Goal: Information Seeking & Learning: Learn about a topic

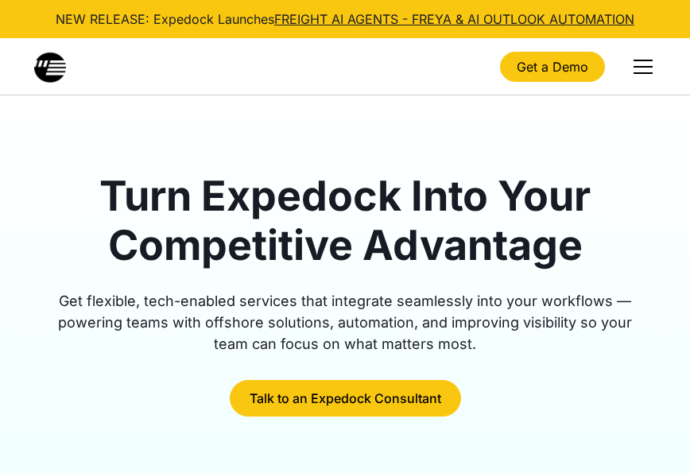
click at [642, 66] on div "menu" at bounding box center [642, 67] width 19 height 2
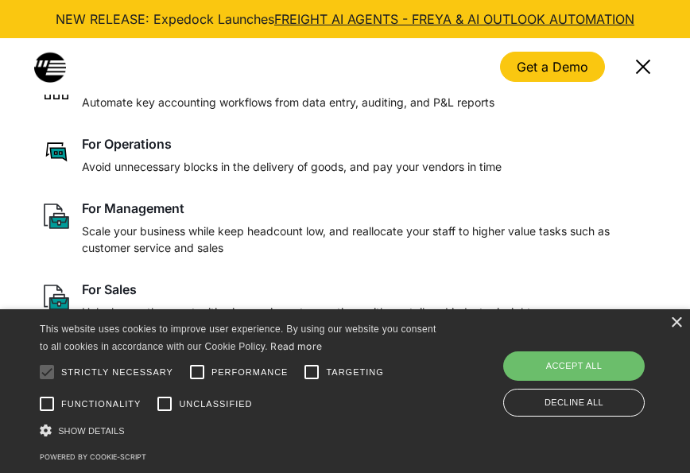
scroll to position [79, 0]
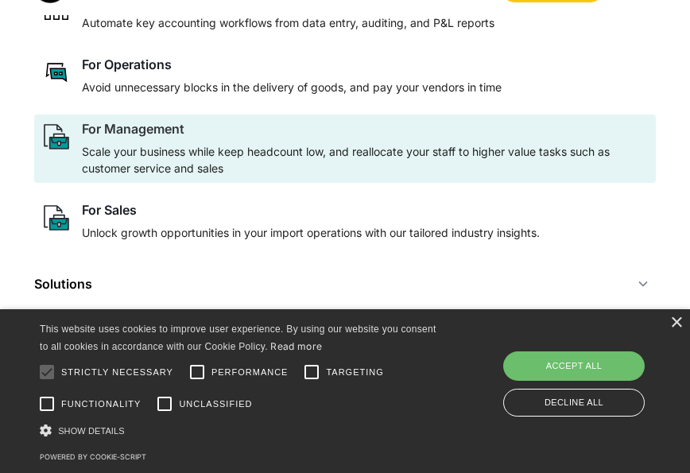
click at [172, 126] on div "For Management" at bounding box center [133, 129] width 102 height 16
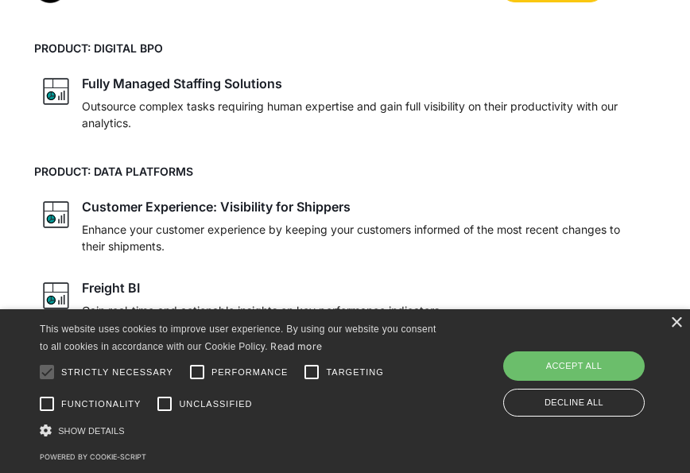
scroll to position [0, 0]
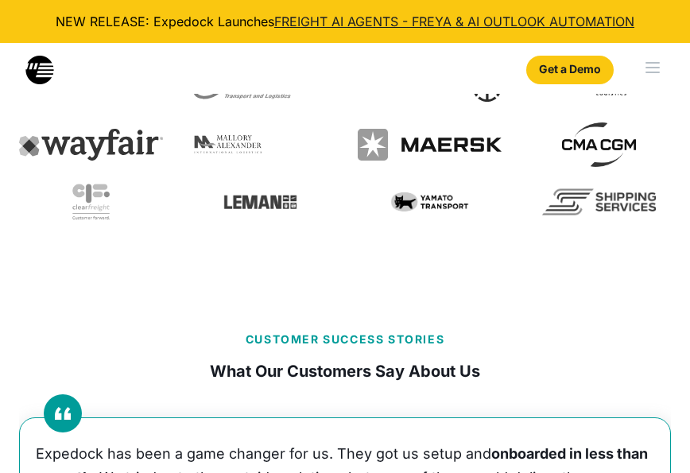
select select
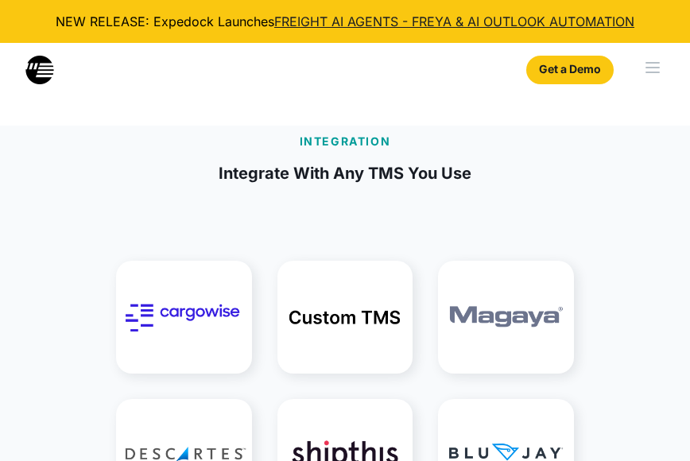
scroll to position [3299, 0]
